Goal: Information Seeking & Learning: Learn about a topic

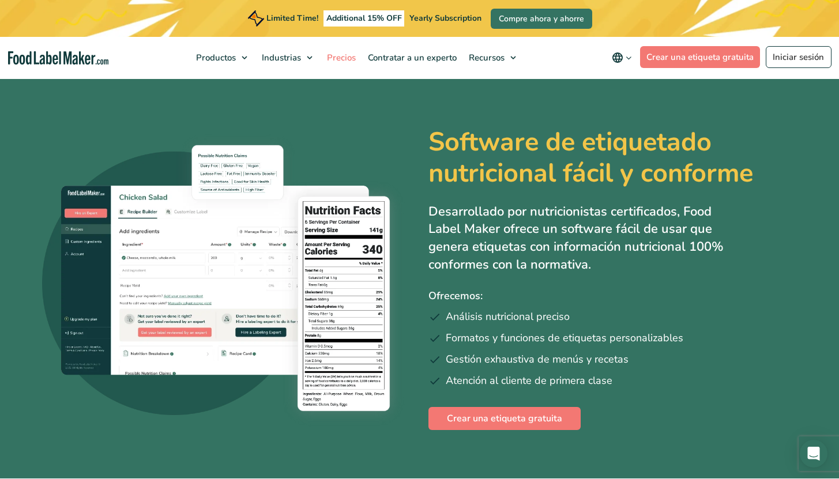
click at [349, 55] on span "Precios" at bounding box center [339, 58] width 33 height 12
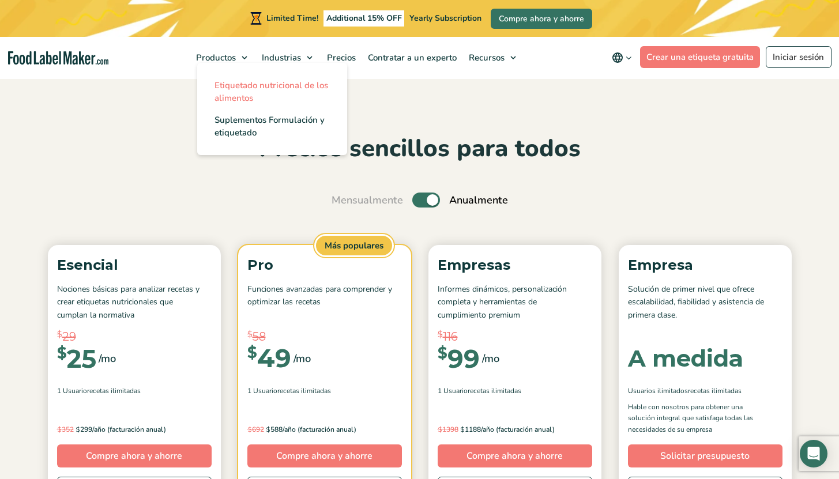
click at [229, 87] on span "Etiquetado nutricional de los alimentos" at bounding box center [271, 92] width 114 height 24
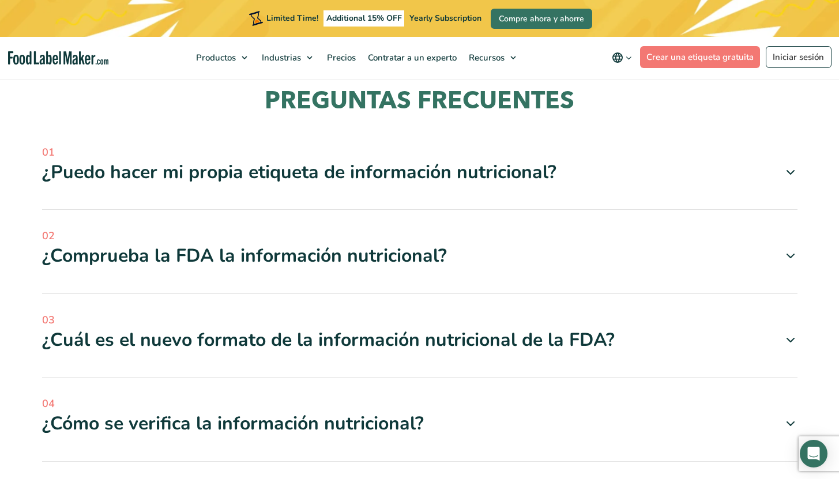
scroll to position [3458, 0]
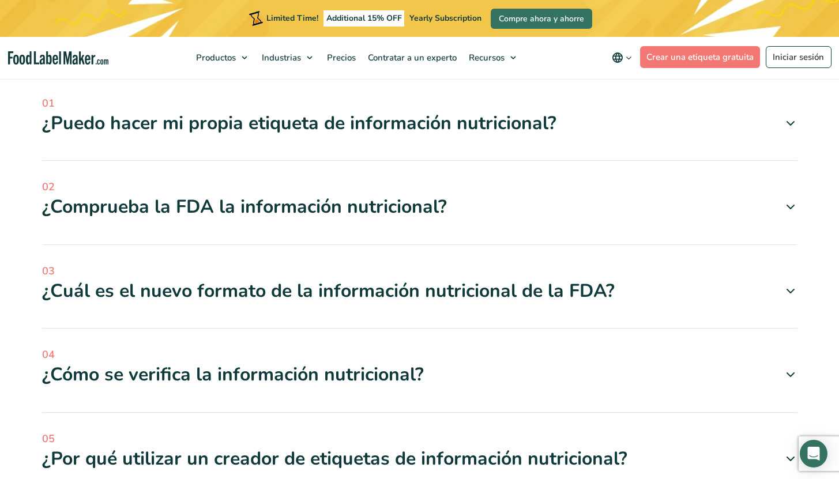
click at [794, 116] on icon at bounding box center [790, 123] width 14 height 14
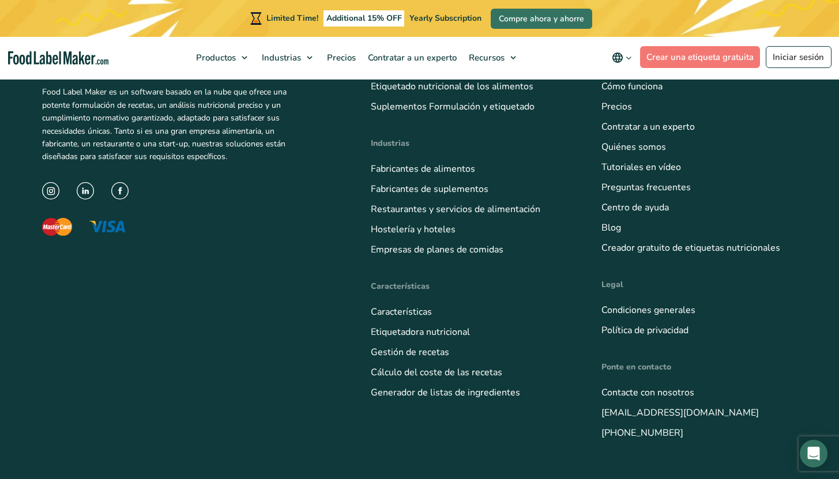
scroll to position [4149, 0]
